Goal: Information Seeking & Learning: Learn about a topic

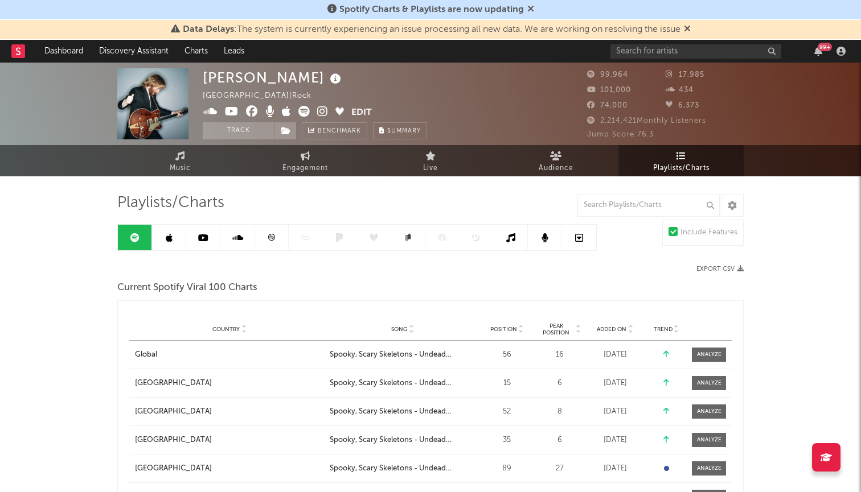
click at [646, 59] on div "99 +" at bounding box center [729, 51] width 239 height 23
click at [642, 52] on input "text" at bounding box center [695, 51] width 171 height 14
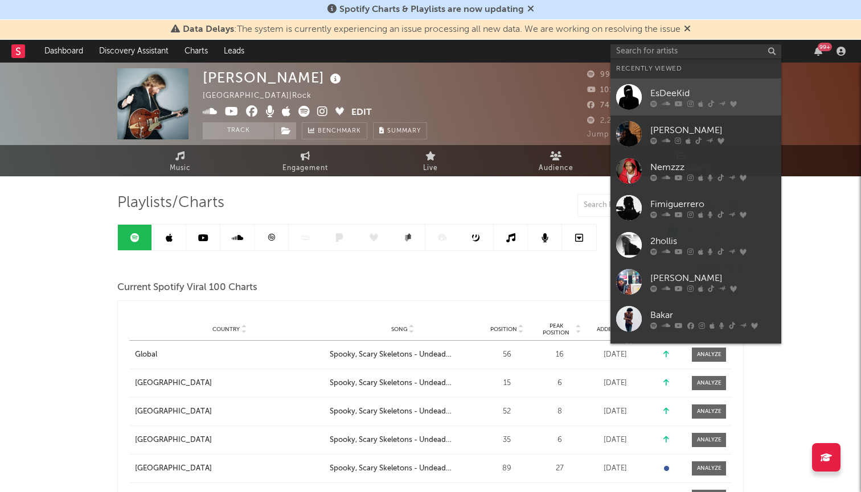
click at [666, 87] on div "EsDeeKid" at bounding box center [712, 94] width 125 height 14
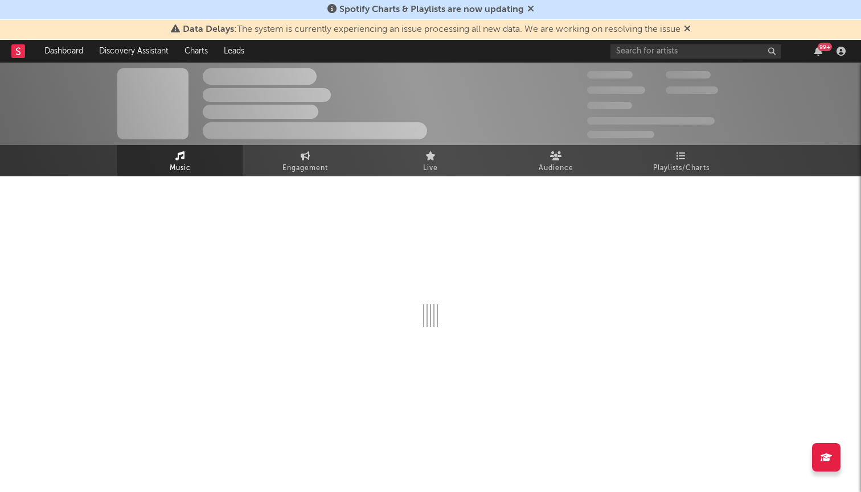
select select "6m"
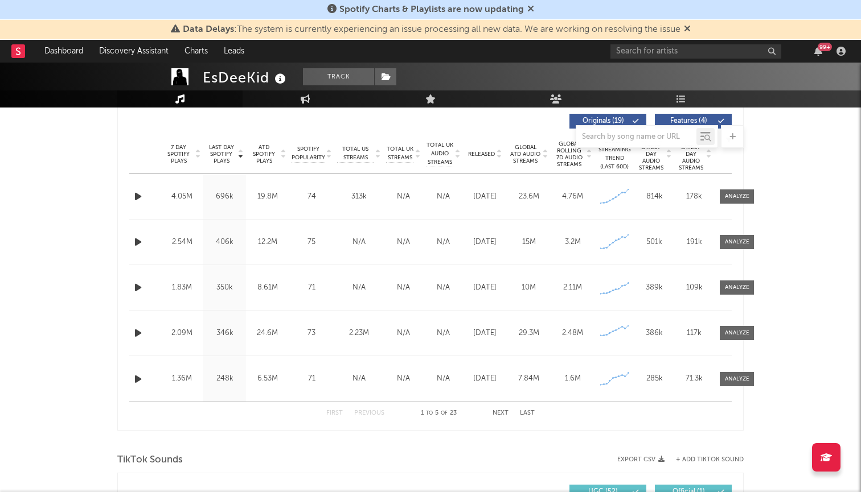
scroll to position [429, 0]
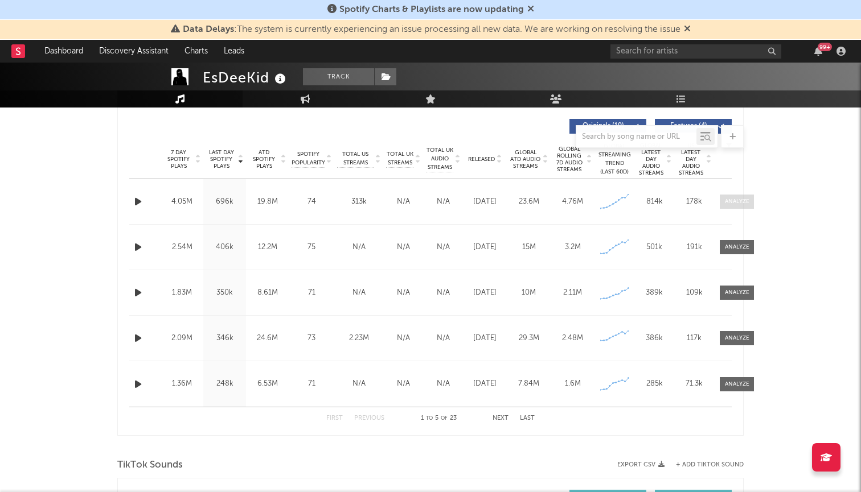
click at [734, 204] on div at bounding box center [737, 202] width 24 height 9
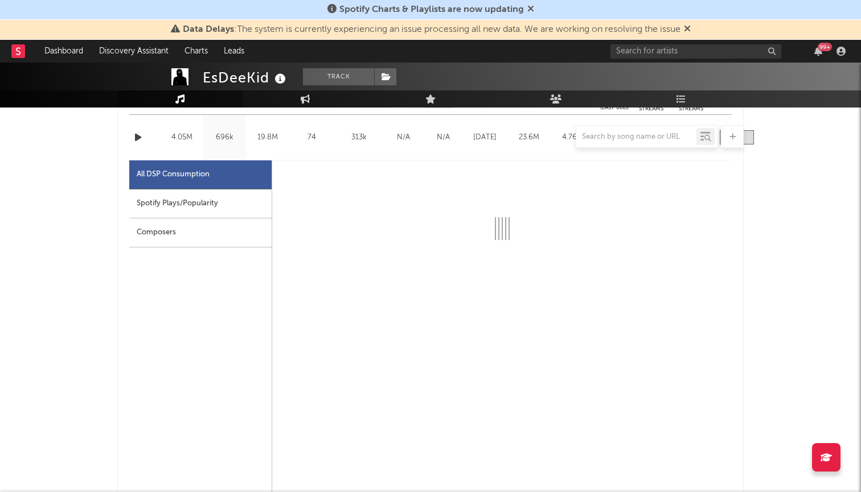
scroll to position [508, 0]
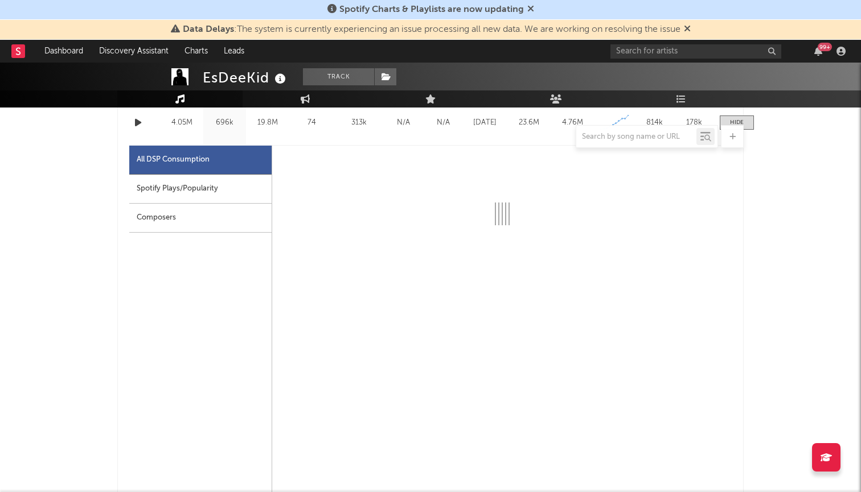
select select "6m"
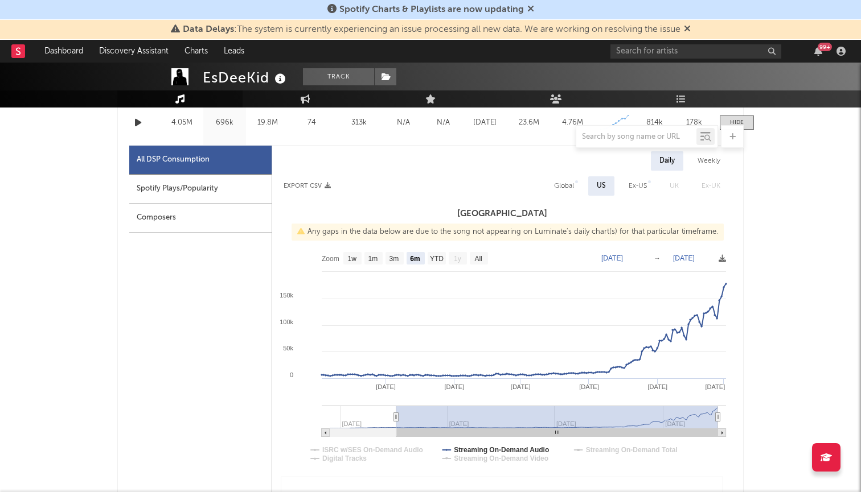
click at [233, 188] on div "Spotify Plays/Popularity" at bounding box center [200, 189] width 142 height 29
select select "6m"
select select "1w"
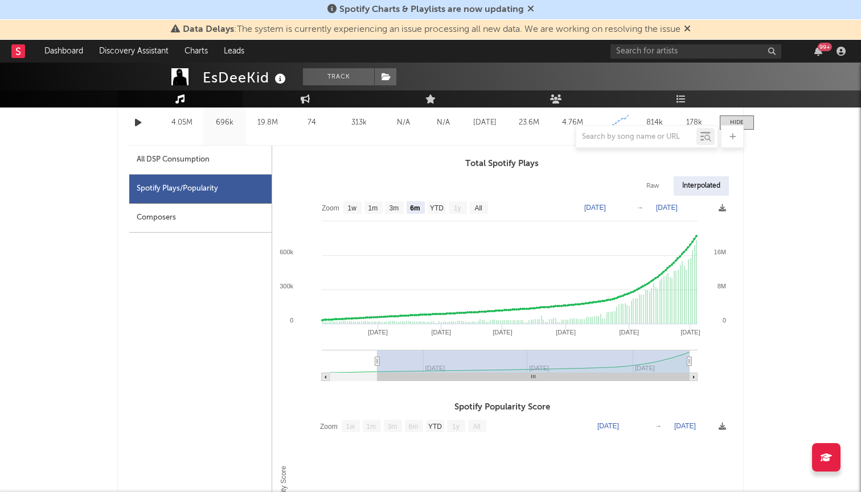
click at [196, 165] on div "All DSP Consumption" at bounding box center [173, 160] width 73 height 14
select select "6m"
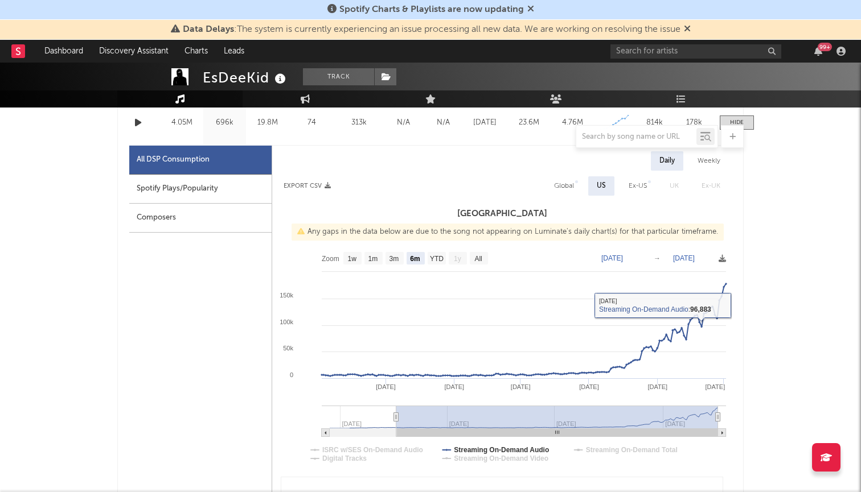
click at [568, 179] on div "Global" at bounding box center [564, 186] width 20 height 14
select select "6m"
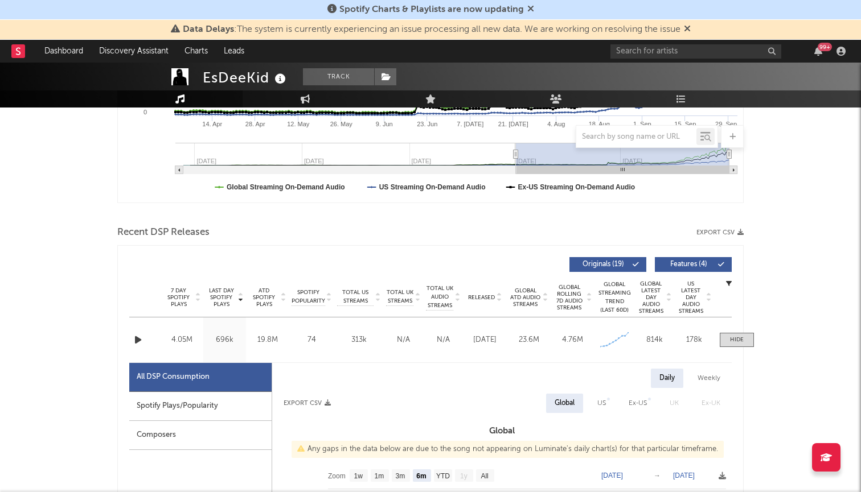
scroll to position [285, 0]
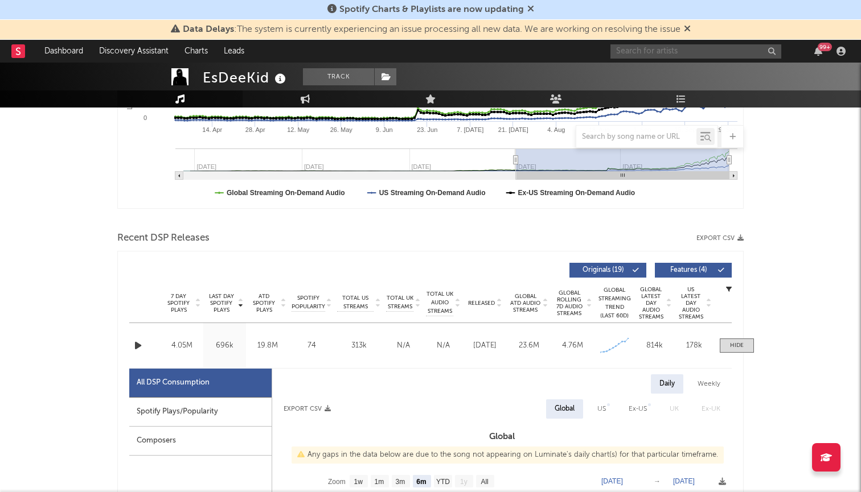
click at [656, 51] on input "text" at bounding box center [695, 51] width 171 height 14
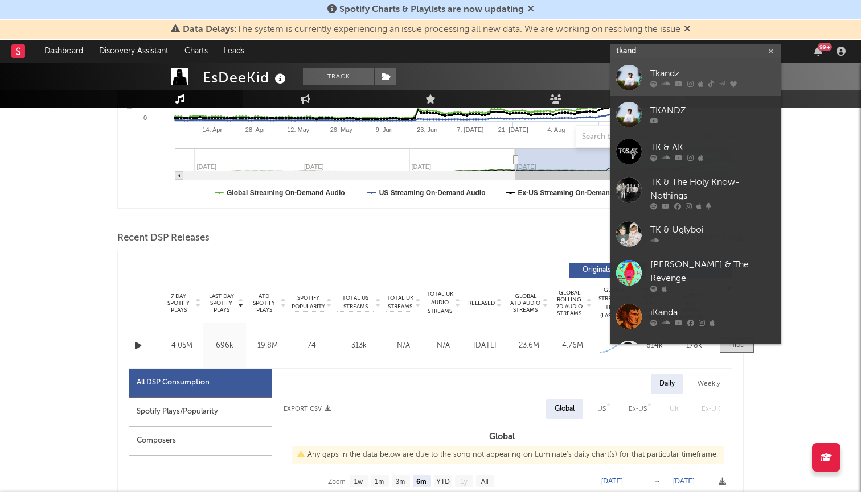
type input "gland"
drag, startPoint x: 655, startPoint y: 60, endPoint x: 720, endPoint y: 83, distance: 68.8
click at [720, 83] on icon at bounding box center [721, 83] width 7 height 7
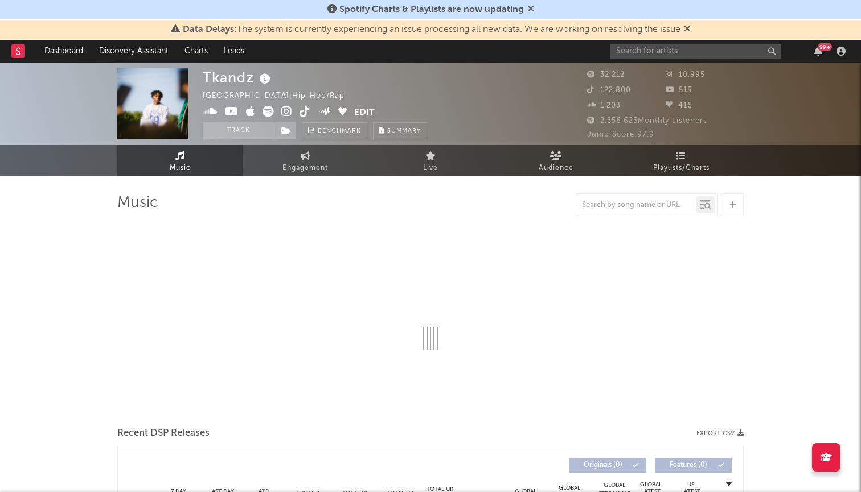
select select "6m"
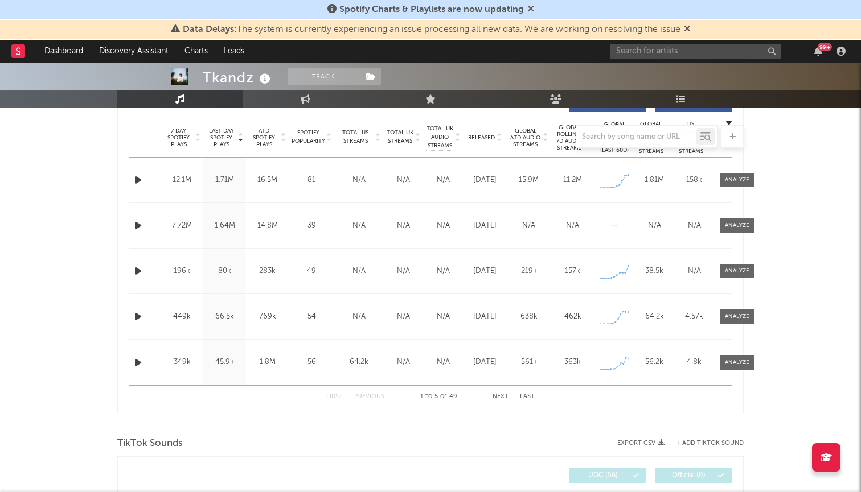
scroll to position [451, 0]
click at [259, 175] on div "16.5M" at bounding box center [267, 179] width 37 height 11
click at [228, 174] on div "Last Day Spotify Plays 1.71M" at bounding box center [224, 179] width 43 height 45
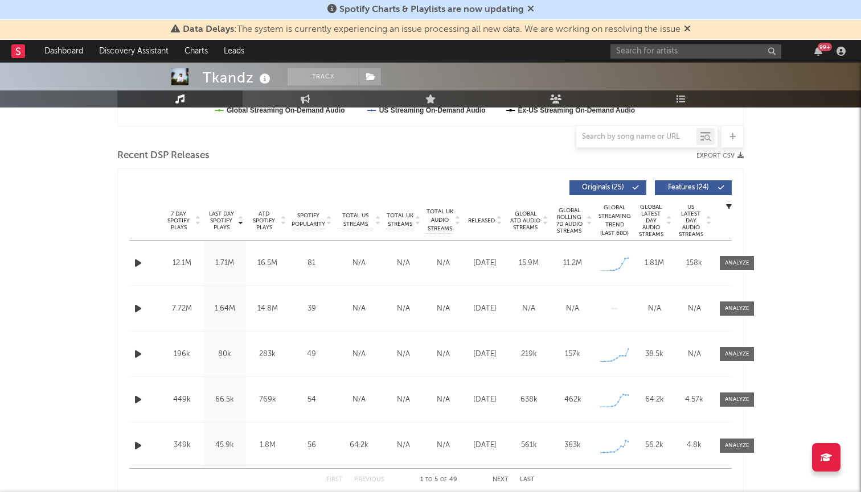
scroll to position [361, 0]
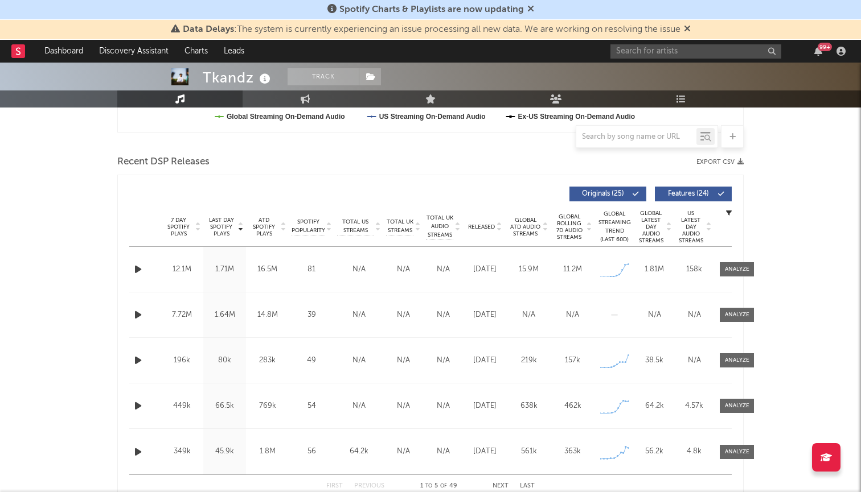
click at [141, 315] on icon "button" at bounding box center [138, 315] width 12 height 14
click at [134, 275] on icon "button" at bounding box center [138, 269] width 12 height 14
click at [141, 364] on icon "button" at bounding box center [138, 361] width 12 height 14
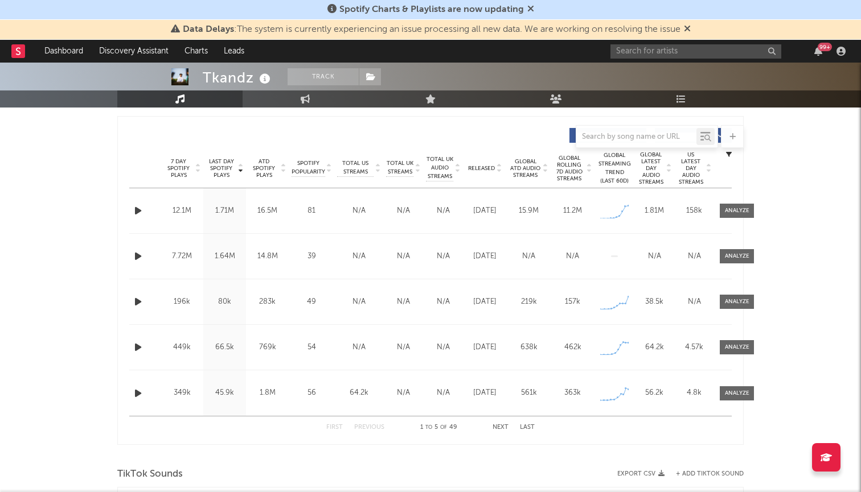
scroll to position [430, 0]
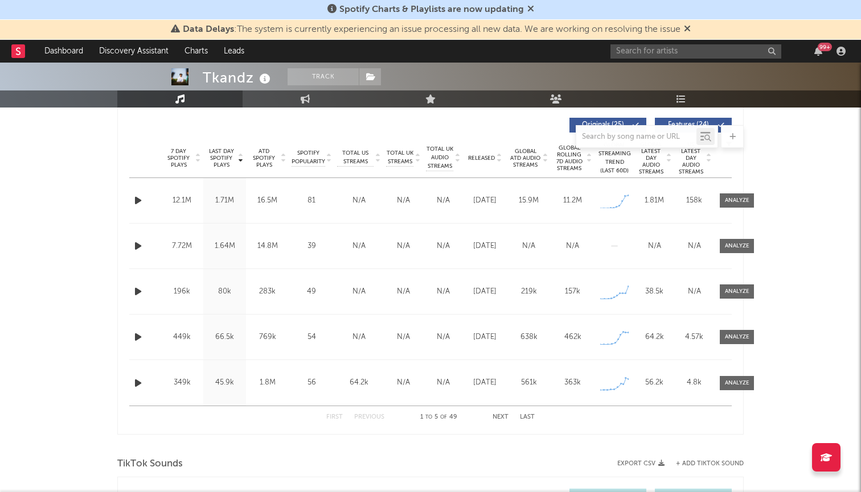
click at [133, 384] on icon "button" at bounding box center [138, 383] width 12 height 14
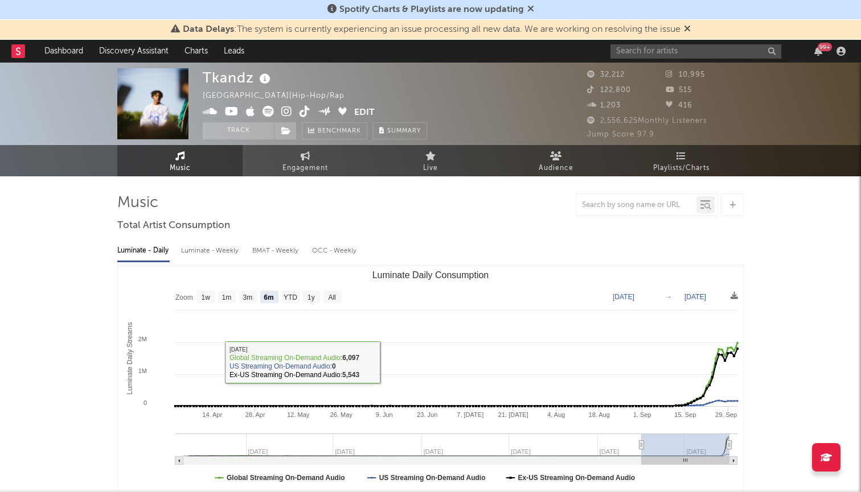
scroll to position [0, 0]
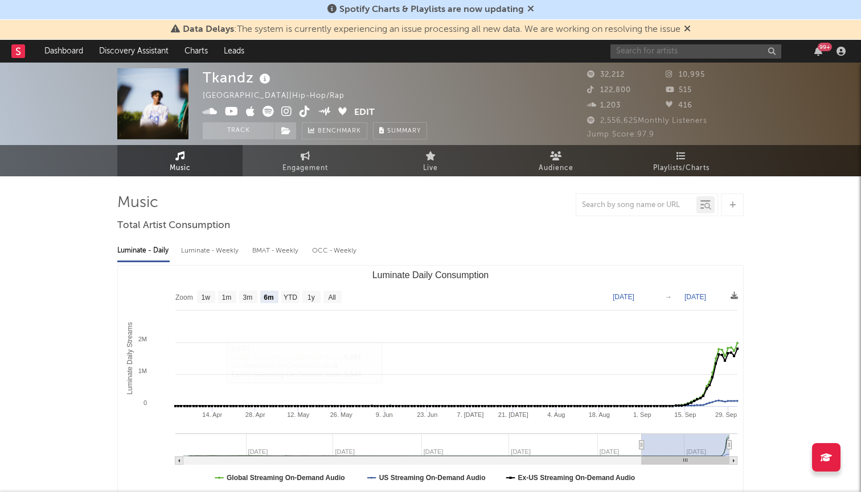
click at [680, 46] on input "text" at bounding box center [695, 51] width 171 height 14
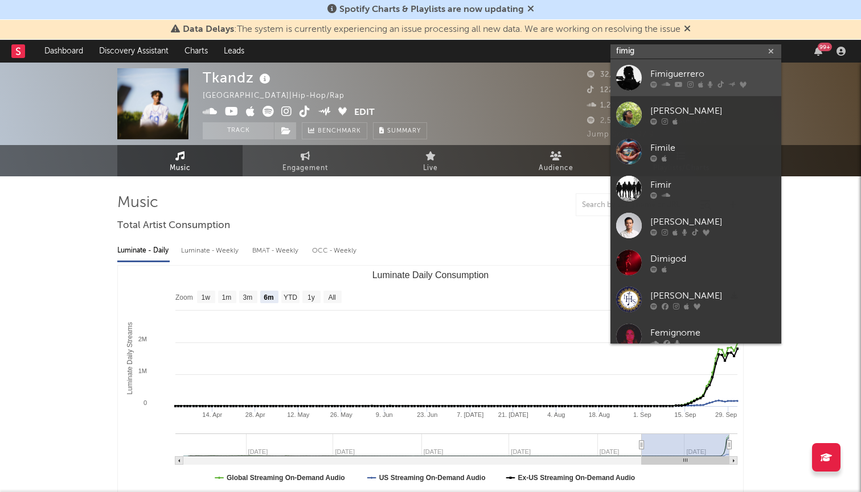
type input "fuming"
drag, startPoint x: 646, startPoint y: 69, endPoint x: 698, endPoint y: 77, distance: 53.0
click at [698, 77] on div "Fimiguerrero" at bounding box center [712, 74] width 125 height 14
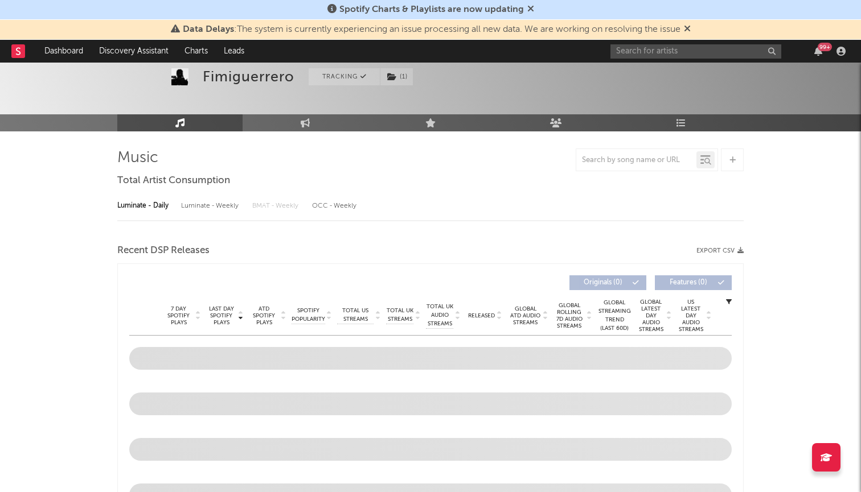
select select "6m"
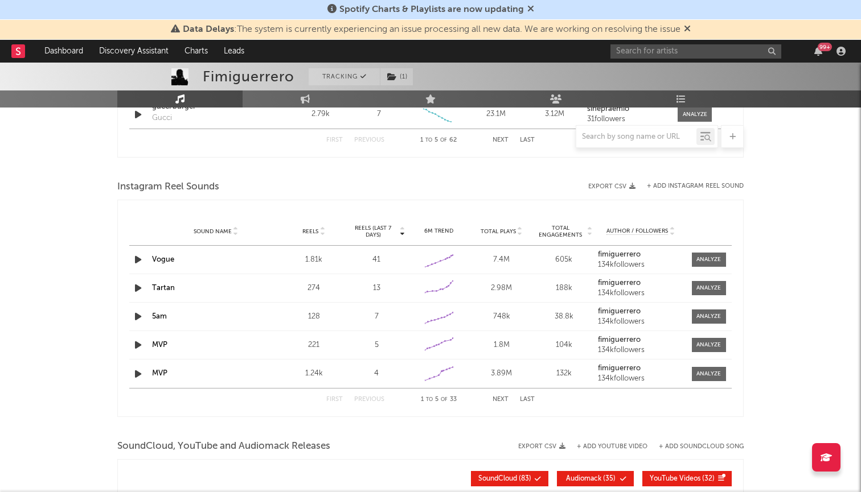
scroll to position [1003, 0]
